Goal: Information Seeking & Learning: Check status

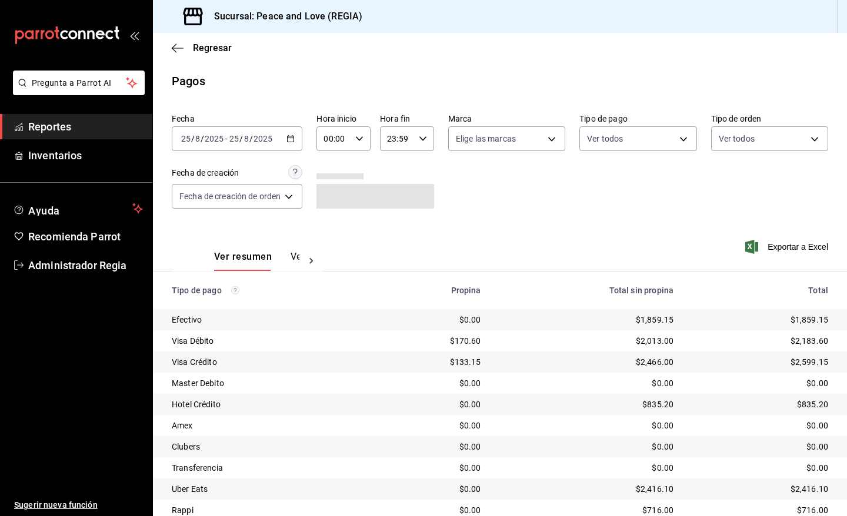
scroll to position [45, 0]
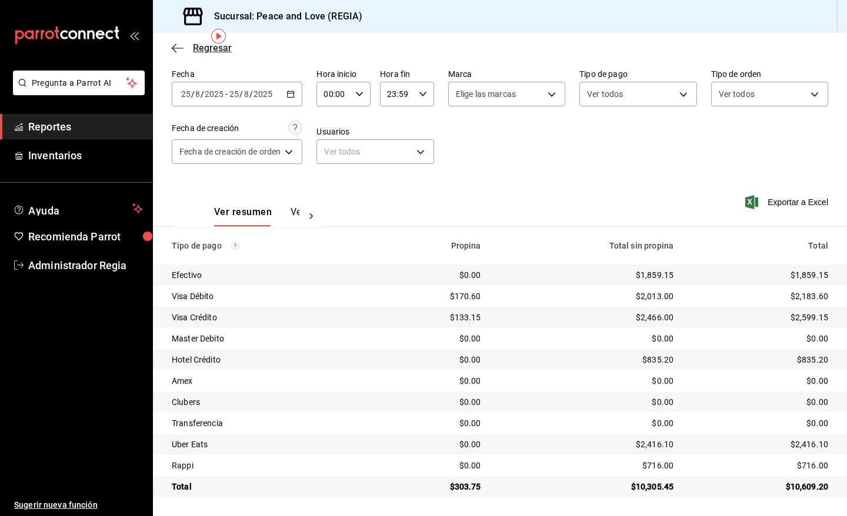
click at [206, 49] on span "Regresar" at bounding box center [212, 47] width 39 height 11
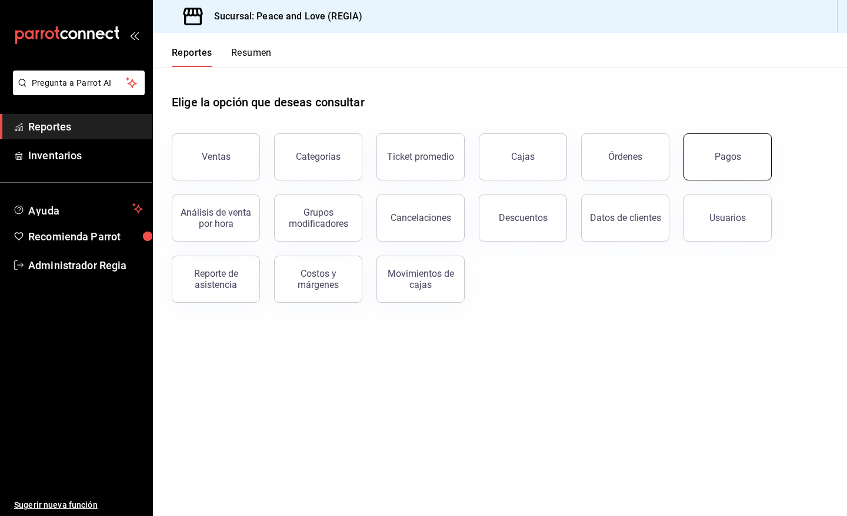
click at [712, 155] on button "Pagos" at bounding box center [727, 157] width 88 height 47
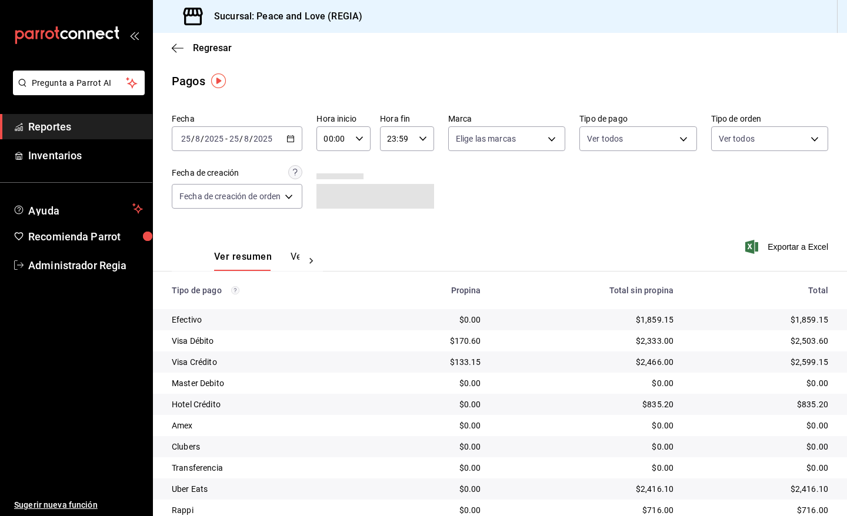
click at [291, 133] on div "2025-08-25 25 / 8 / 2025 - 2025-08-25 25 / 8 / 2025" at bounding box center [237, 138] width 131 height 25
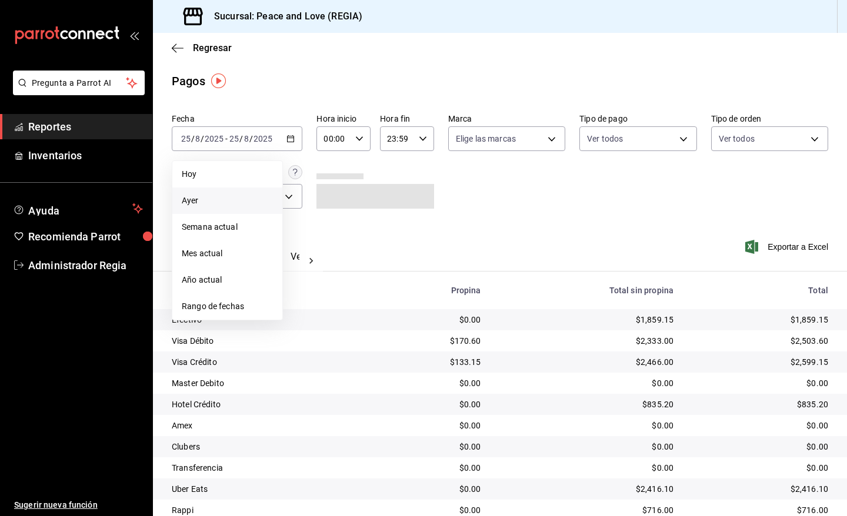
click at [207, 209] on li "Ayer" at bounding box center [227, 201] width 110 height 26
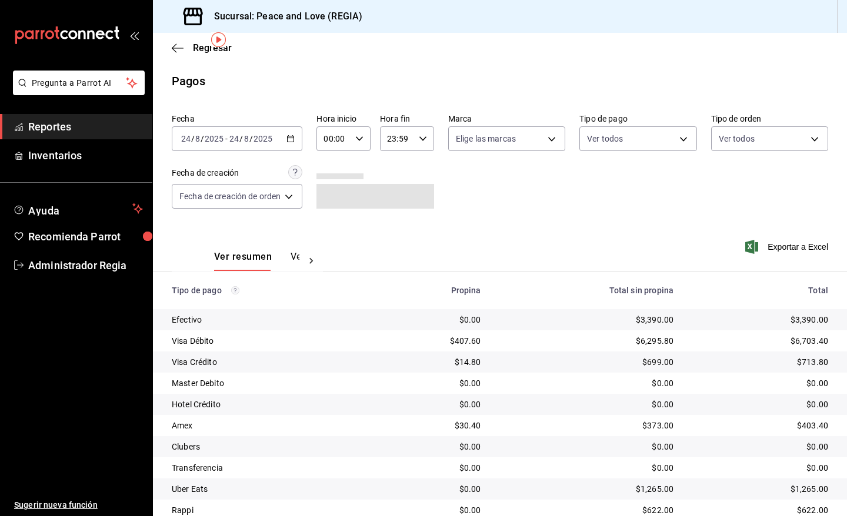
scroll to position [45, 0]
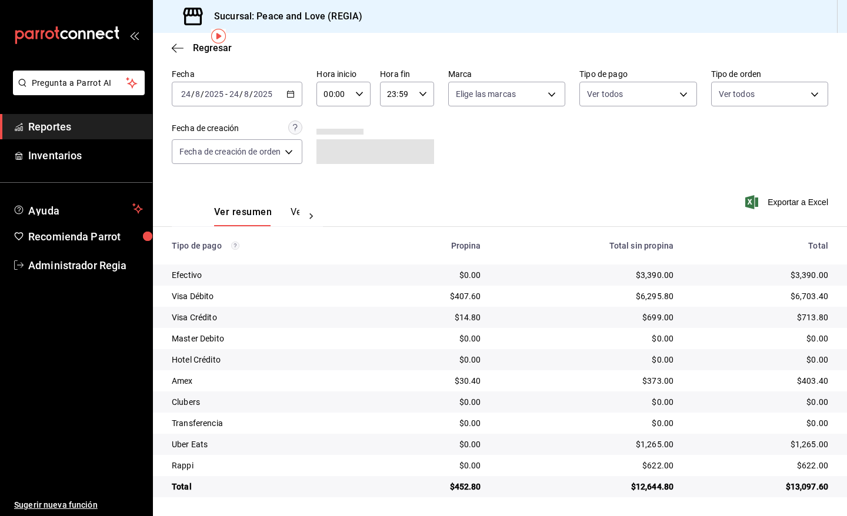
click at [293, 206] on button "Ver pagos" at bounding box center [313, 216] width 44 height 20
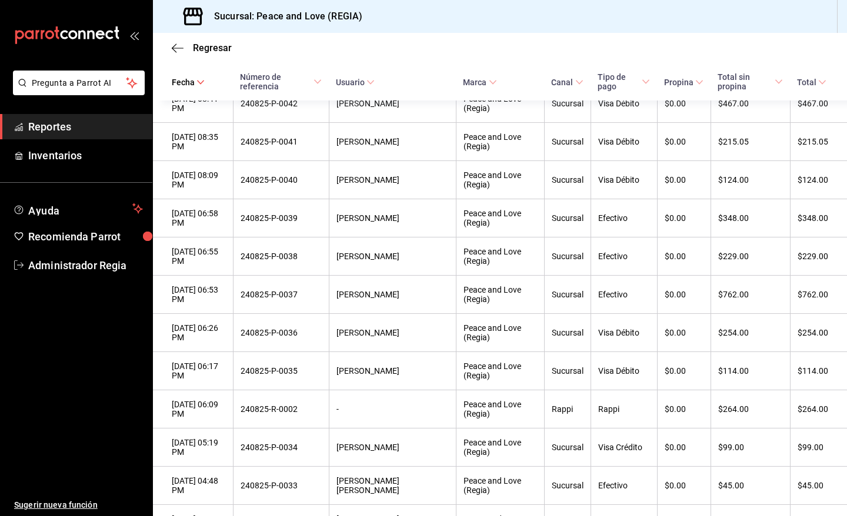
scroll to position [206, 0]
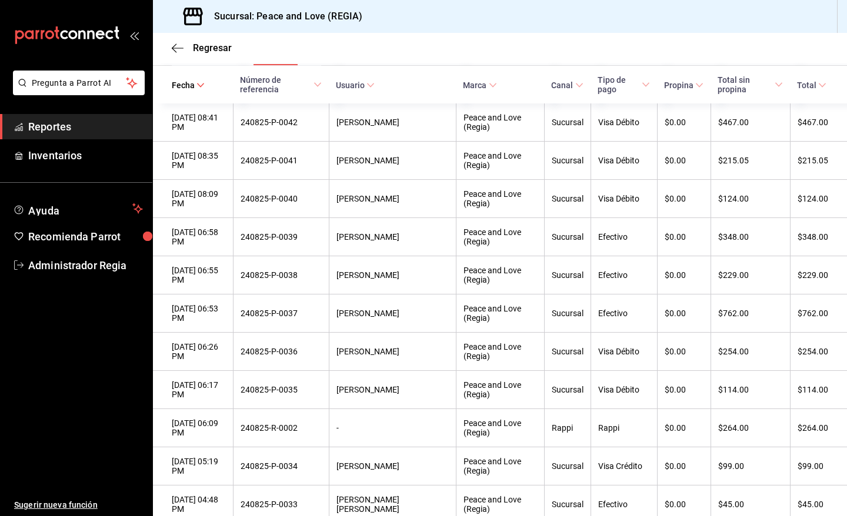
click at [666, 82] on span "Propina" at bounding box center [683, 85] width 39 height 9
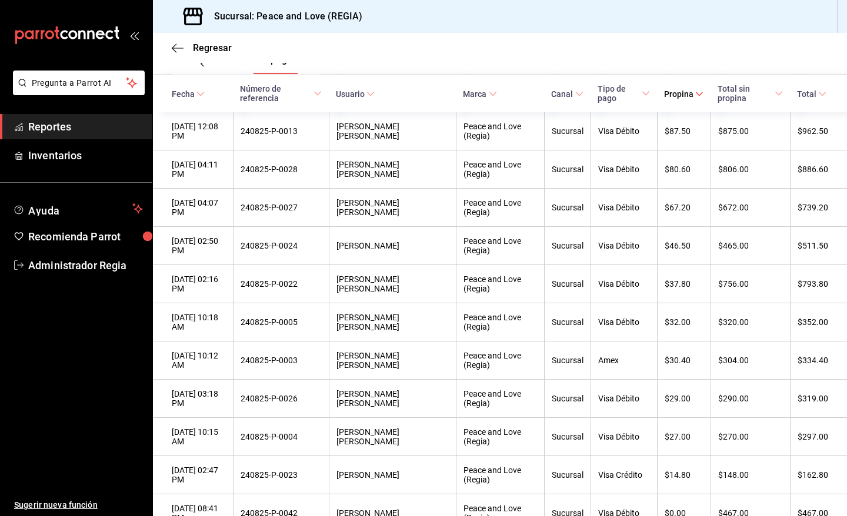
scroll to position [192, 0]
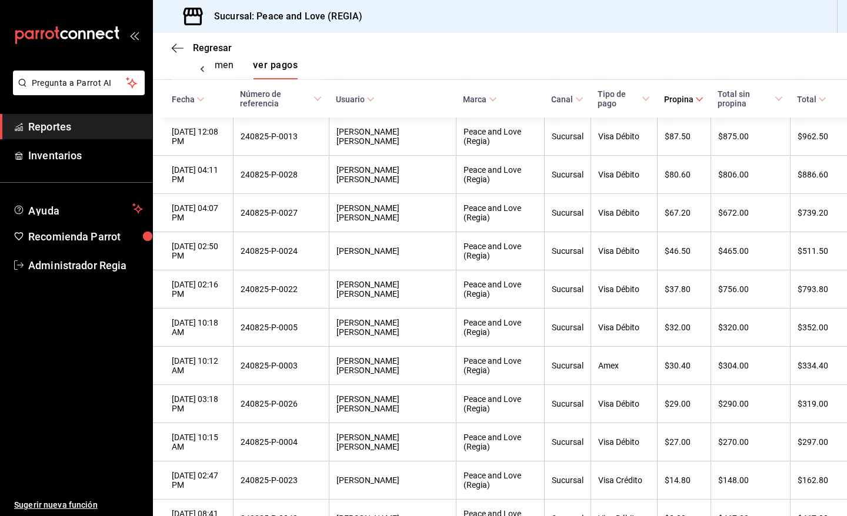
click at [223, 69] on button "Ver resumen" at bounding box center [206, 69] width 55 height 20
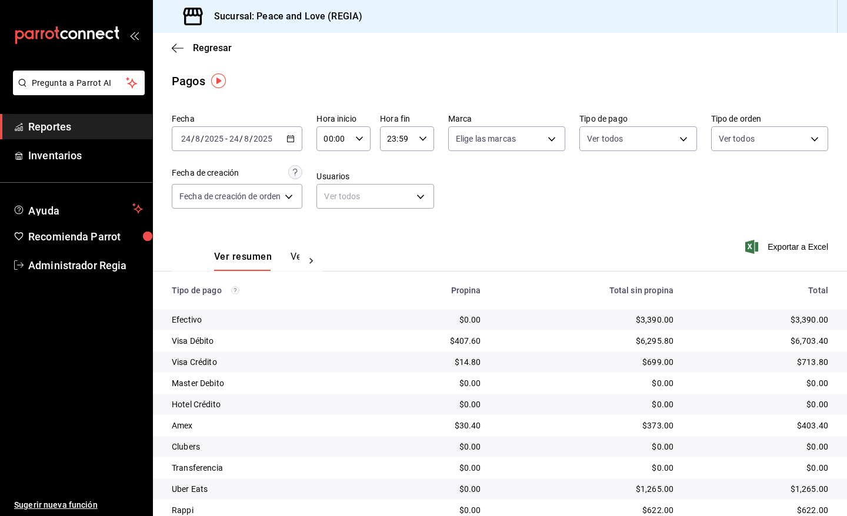
scroll to position [45, 0]
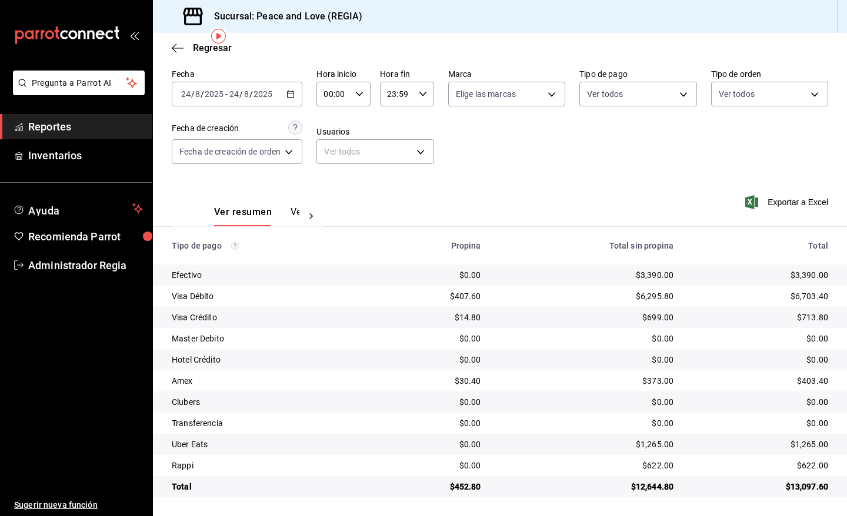
click at [292, 213] on button "Ver pagos" at bounding box center [313, 216] width 44 height 20
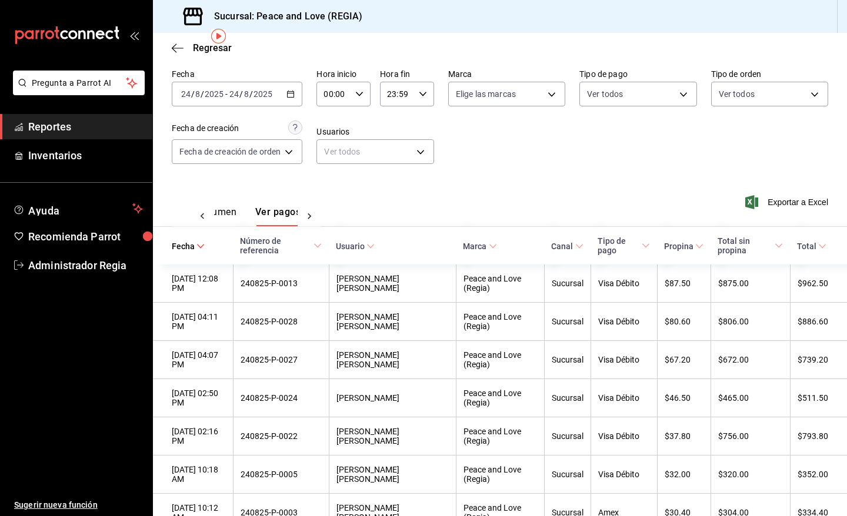
scroll to position [0, 35]
click at [194, 51] on span "Regresar" at bounding box center [212, 47] width 39 height 11
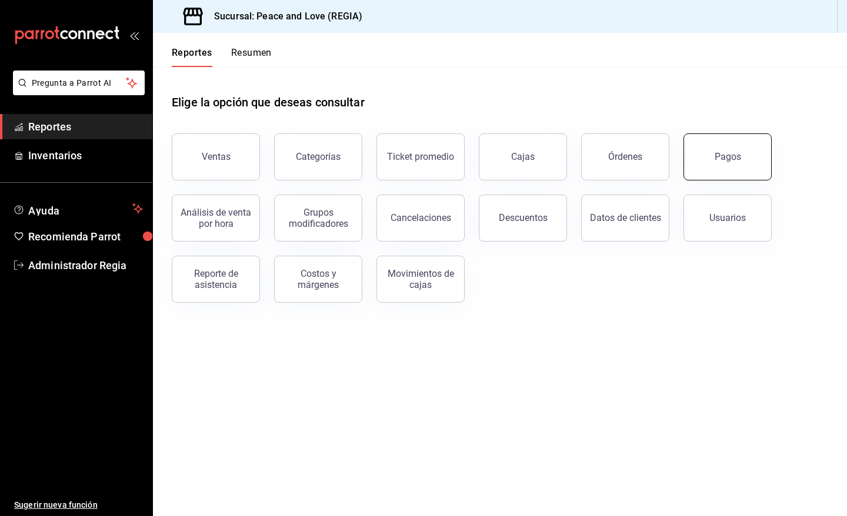
click at [713, 159] on button "Pagos" at bounding box center [727, 157] width 88 height 47
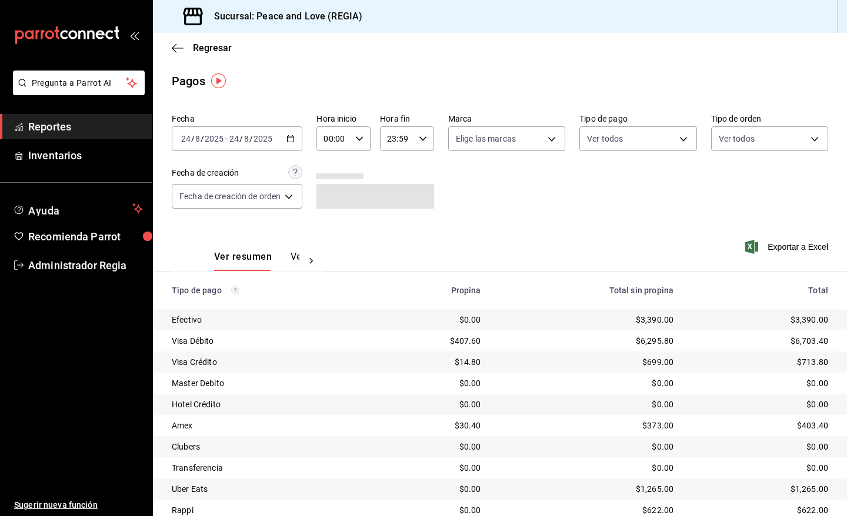
scroll to position [45, 0]
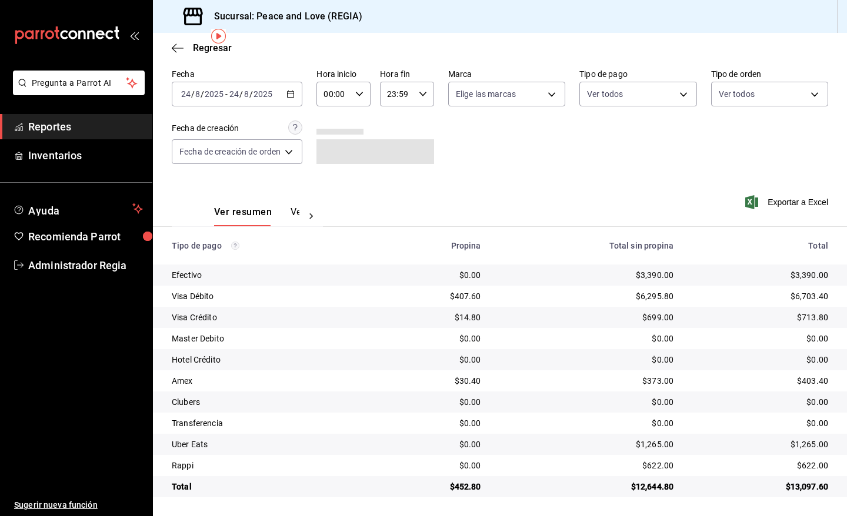
click at [283, 95] on div "2025-08-24 24 / 8 / 2025 - 2025-08-24 24 / 8 / 2025" at bounding box center [237, 94] width 131 height 25
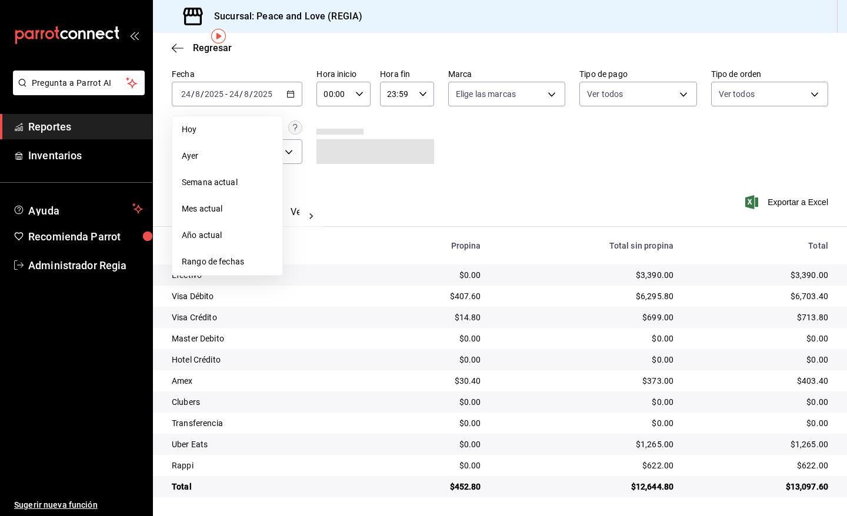
click at [463, 241] on div "Propina" at bounding box center [432, 245] width 97 height 9
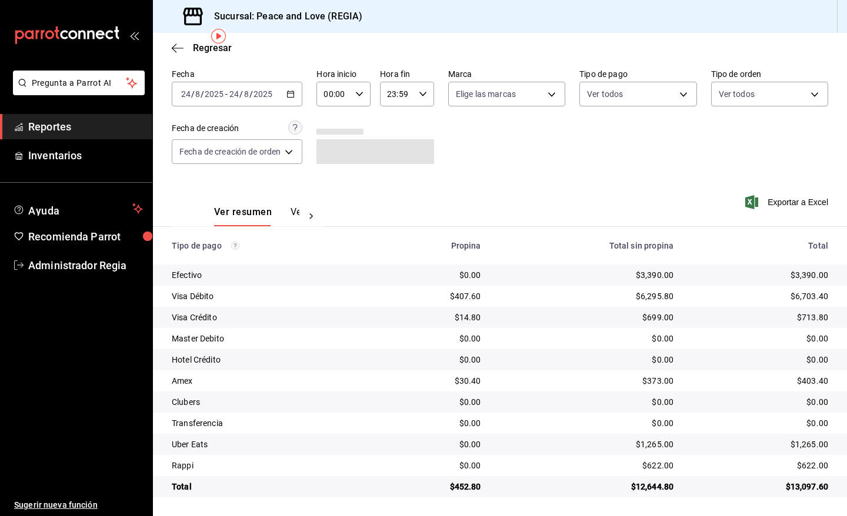
click at [291, 218] on button "Ver pagos" at bounding box center [313, 216] width 44 height 20
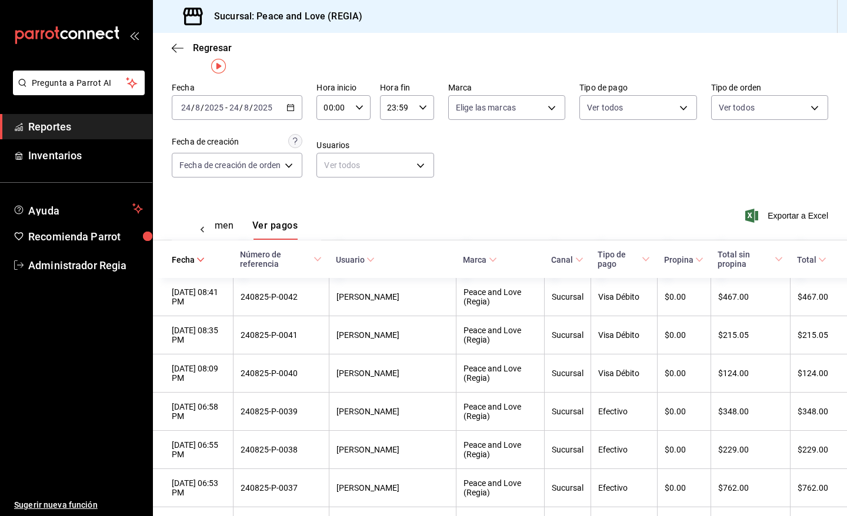
scroll to position [15, 0]
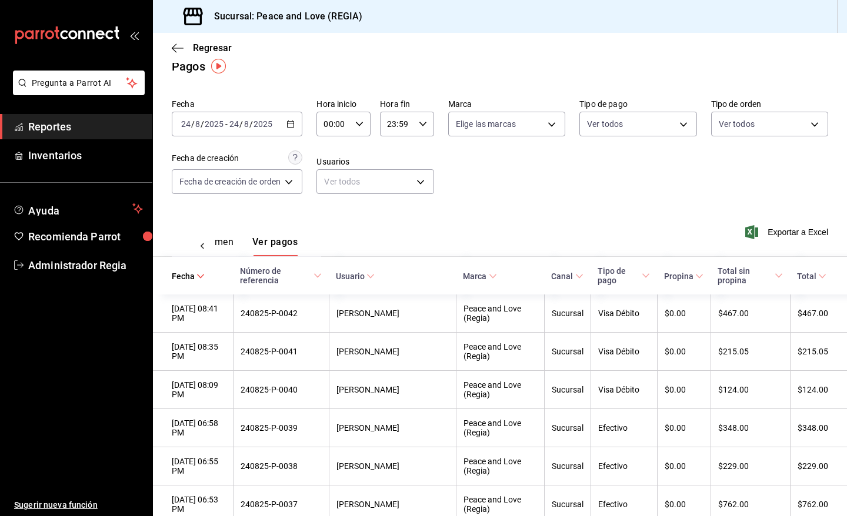
click at [691, 286] on th "Propina" at bounding box center [684, 276] width 54 height 38
click at [695, 276] on icon at bounding box center [699, 276] width 8 height 8
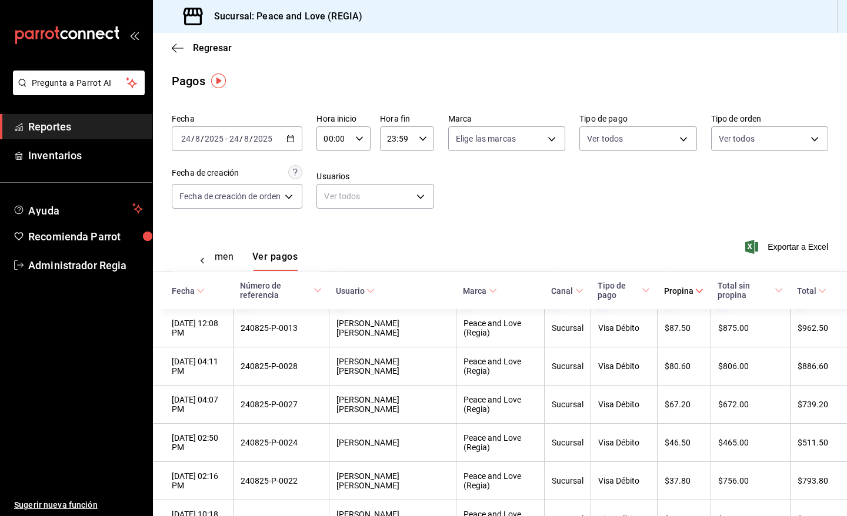
click at [284, 145] on div "2025-08-24 24 / 8 / 2025 - 2025-08-24 24 / 8 / 2025" at bounding box center [237, 138] width 131 height 25
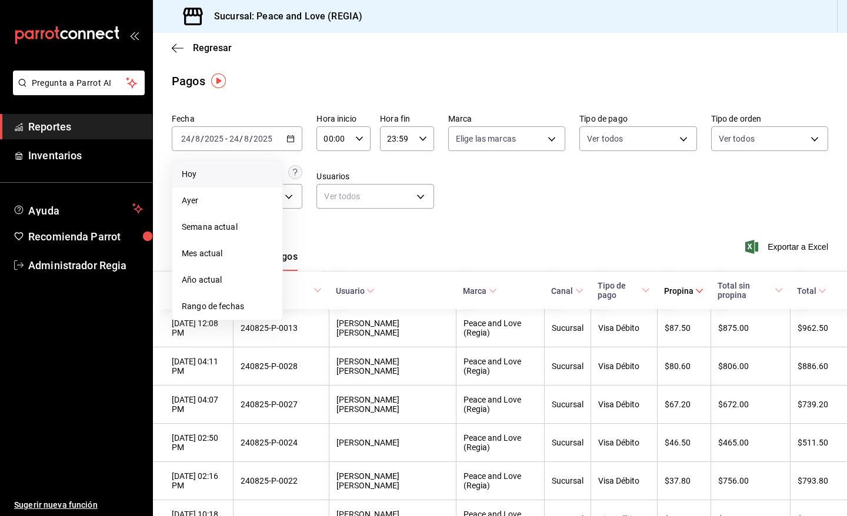
click at [200, 178] on span "Hoy" at bounding box center [227, 174] width 91 height 12
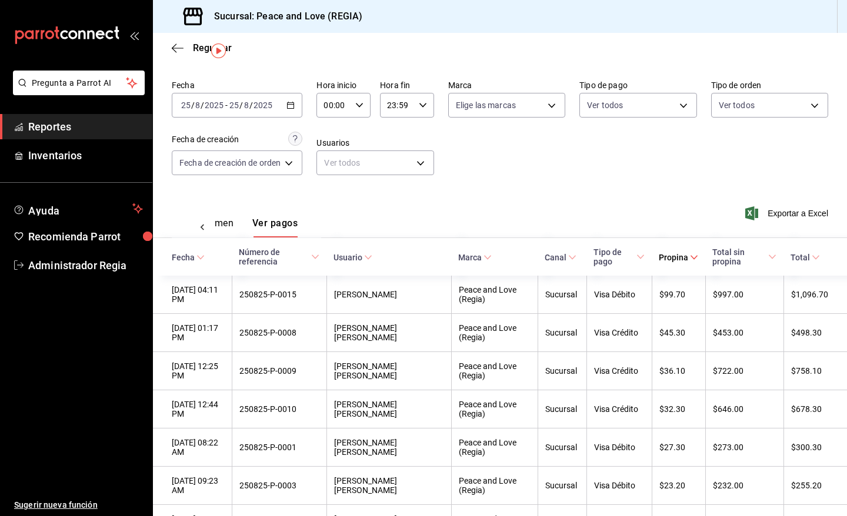
scroll to position [18, 0]
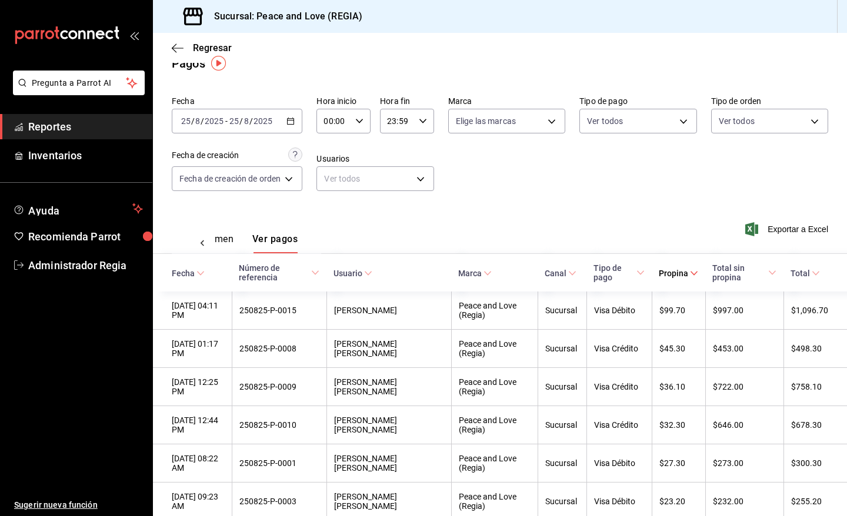
click at [225, 232] on div "Ver resumen Ver pagos" at bounding box center [246, 236] width 149 height 34
click at [238, 240] on div "Ver resumen Ver pagos" at bounding box center [221, 243] width 84 height 20
click at [222, 240] on button "Ver resumen" at bounding box center [206, 243] width 55 height 20
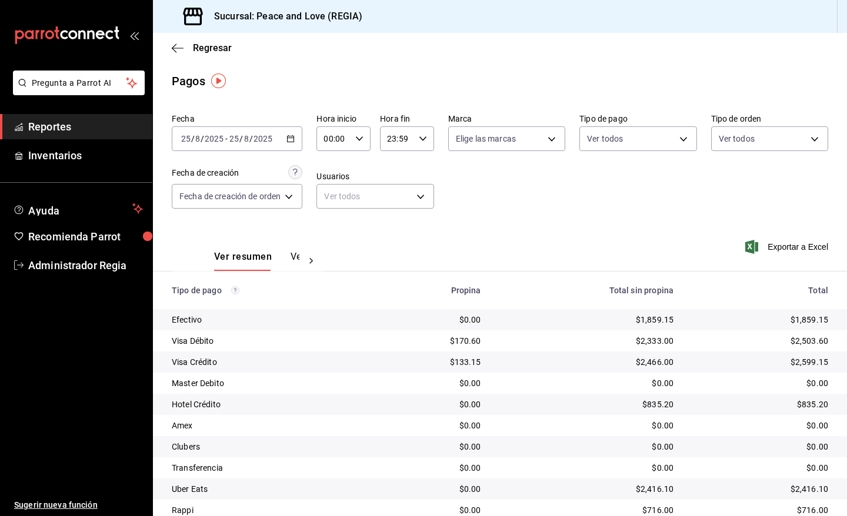
click at [291, 258] on button "Ver pagos" at bounding box center [313, 261] width 44 height 20
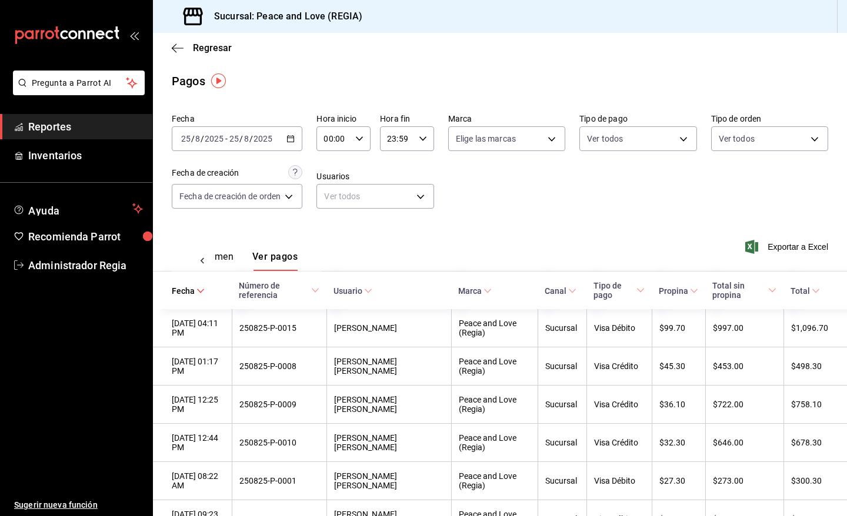
click at [226, 256] on button "Ver resumen" at bounding box center [206, 261] width 55 height 20
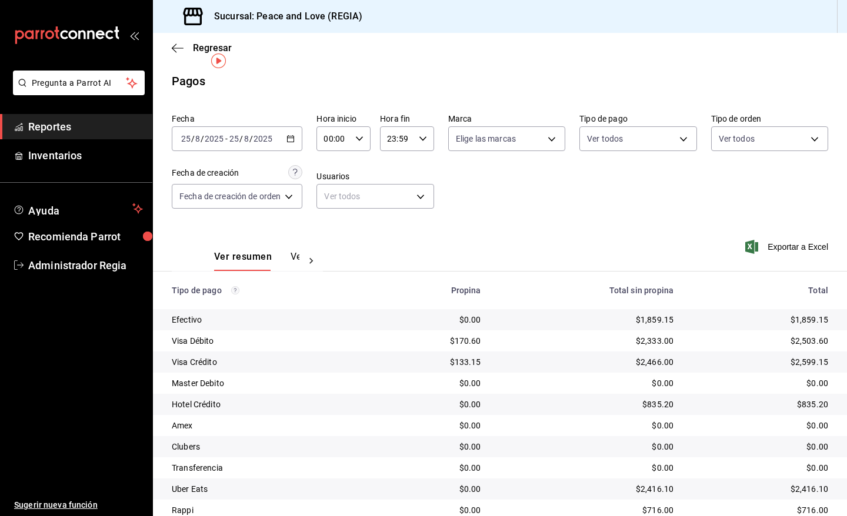
scroll to position [45, 0]
